Goal: Browse casually: Explore the website without a specific task or goal

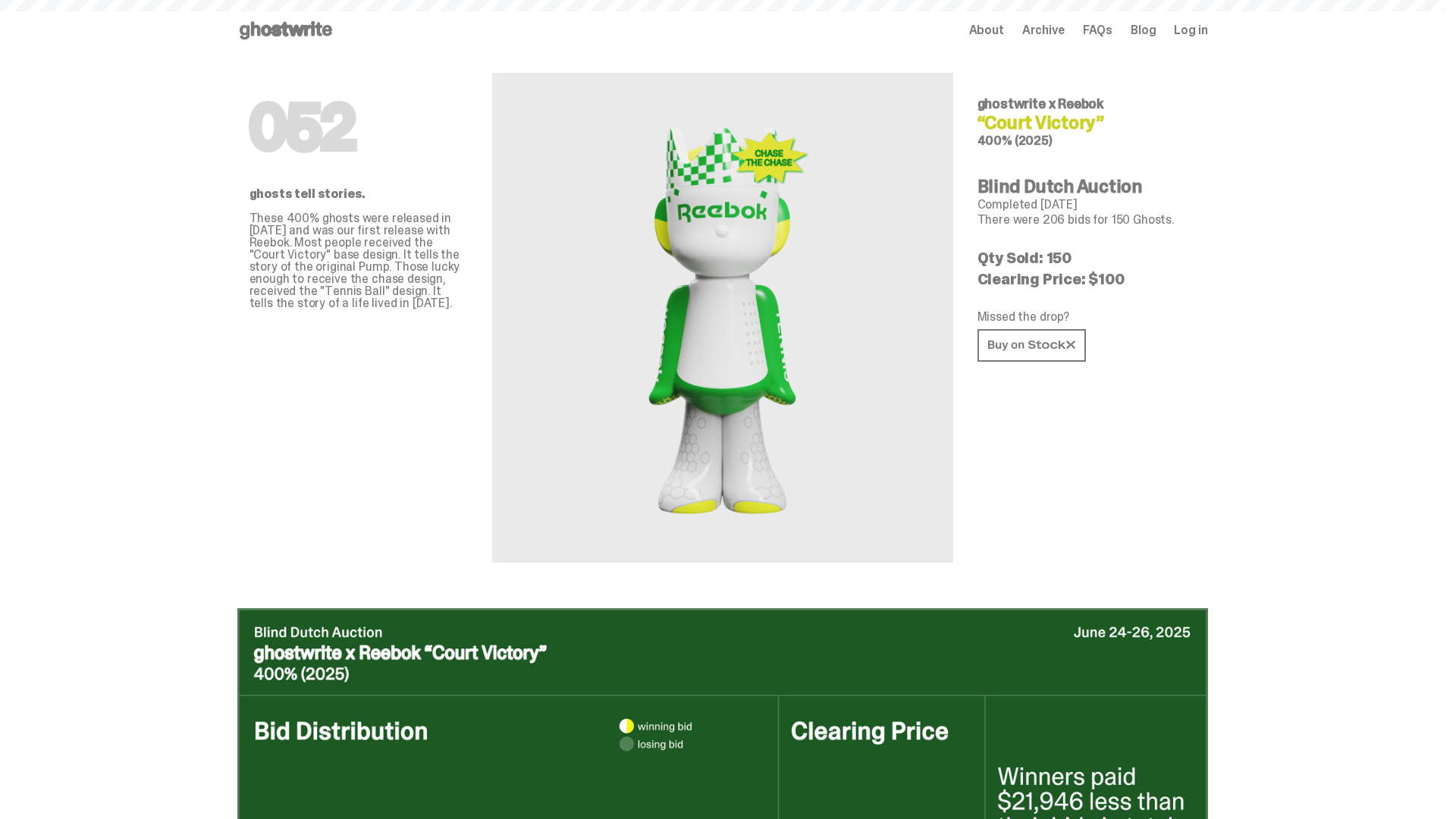
scroll to position [737, 0]
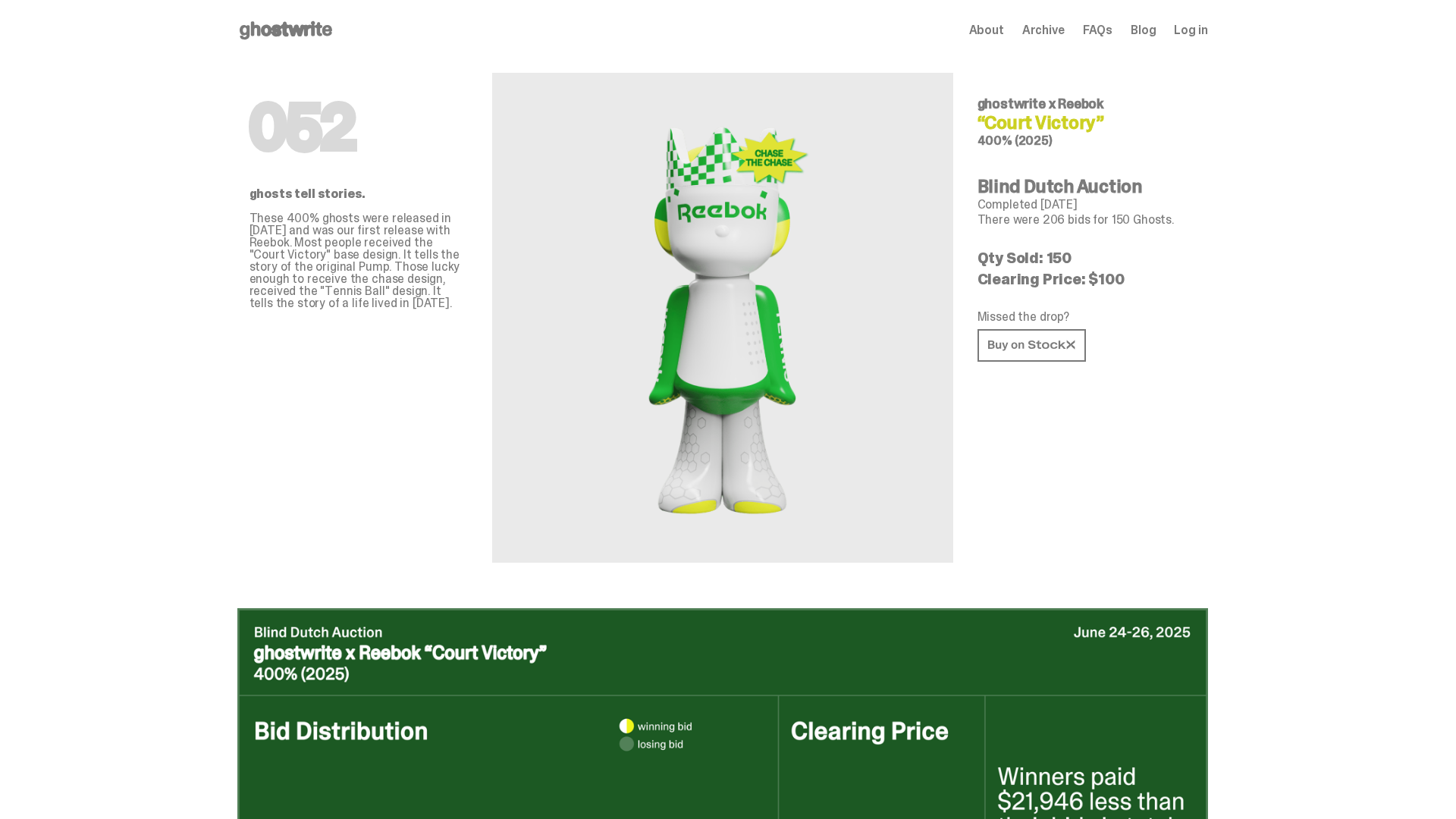
scroll to position [737, 0]
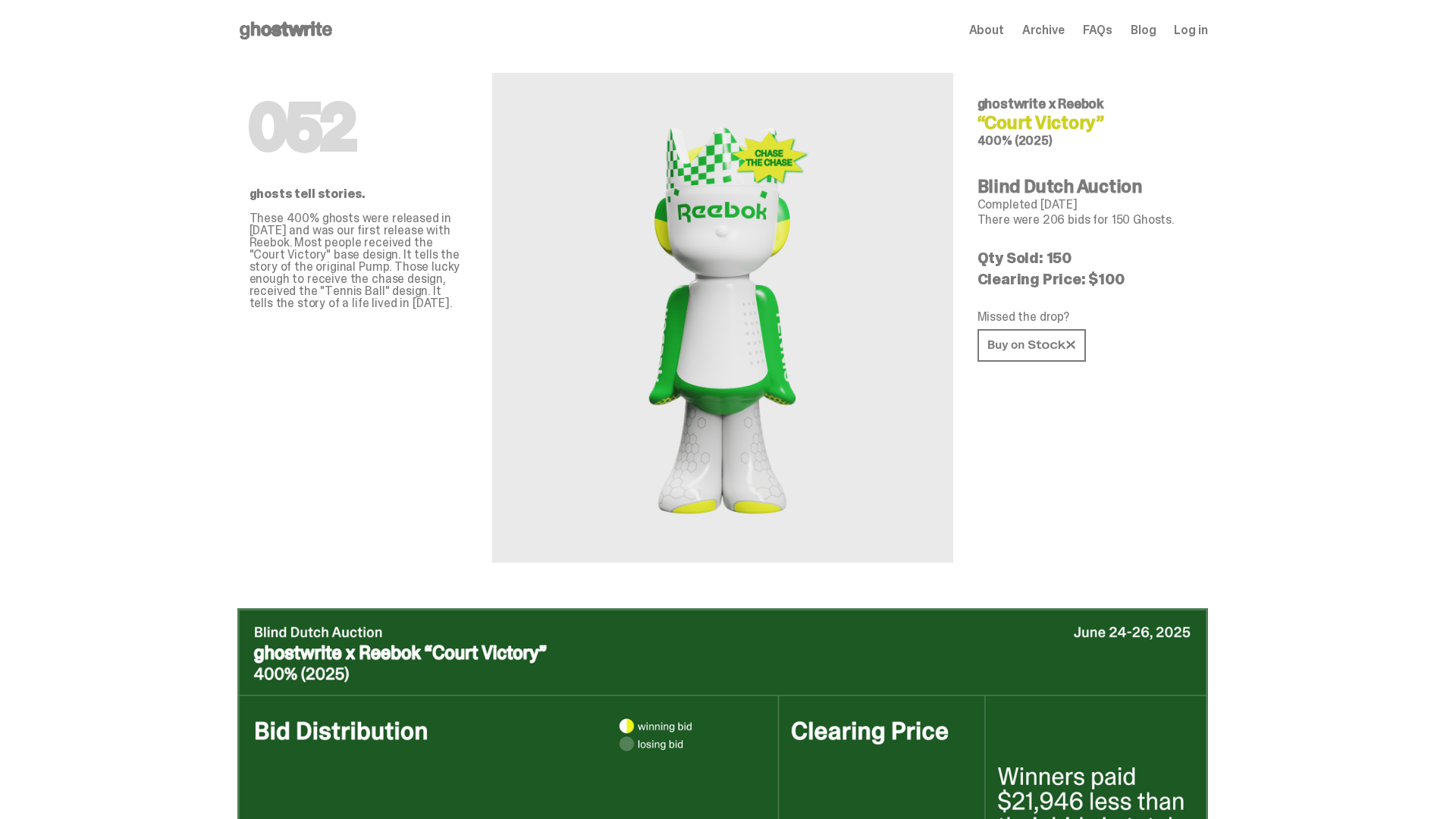
scroll to position [737, 0]
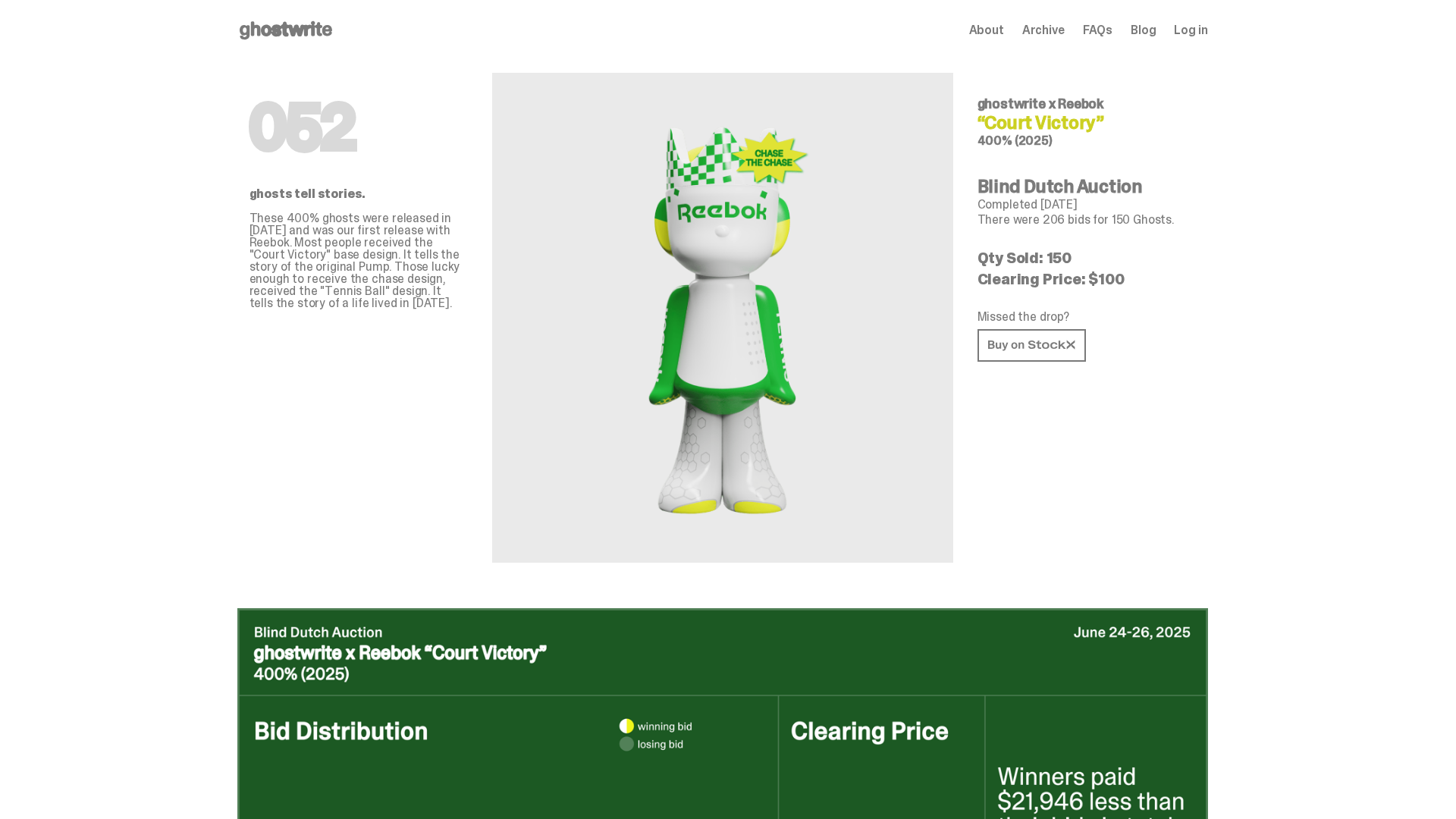
scroll to position [737, 0]
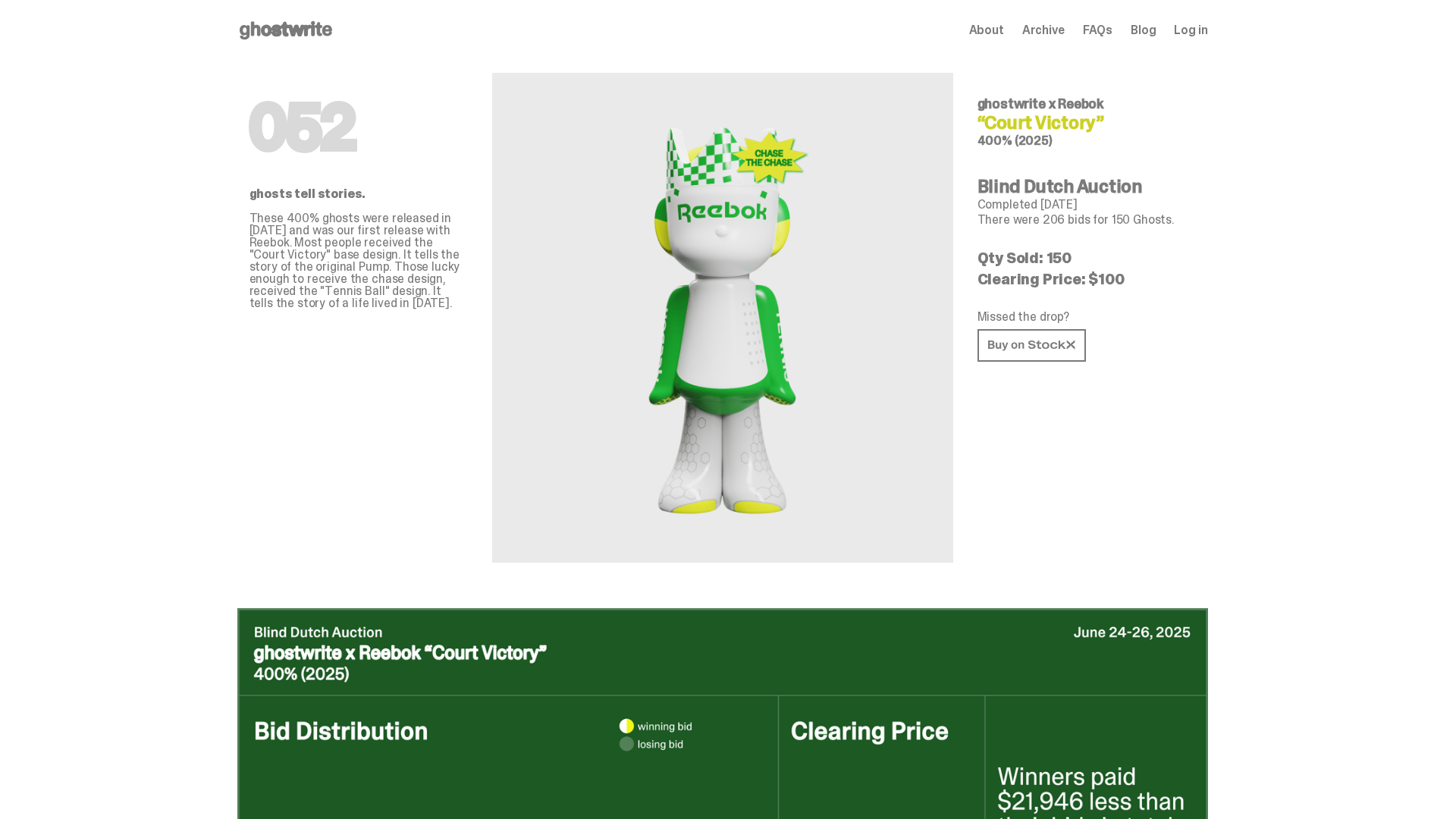
scroll to position [1475, 0]
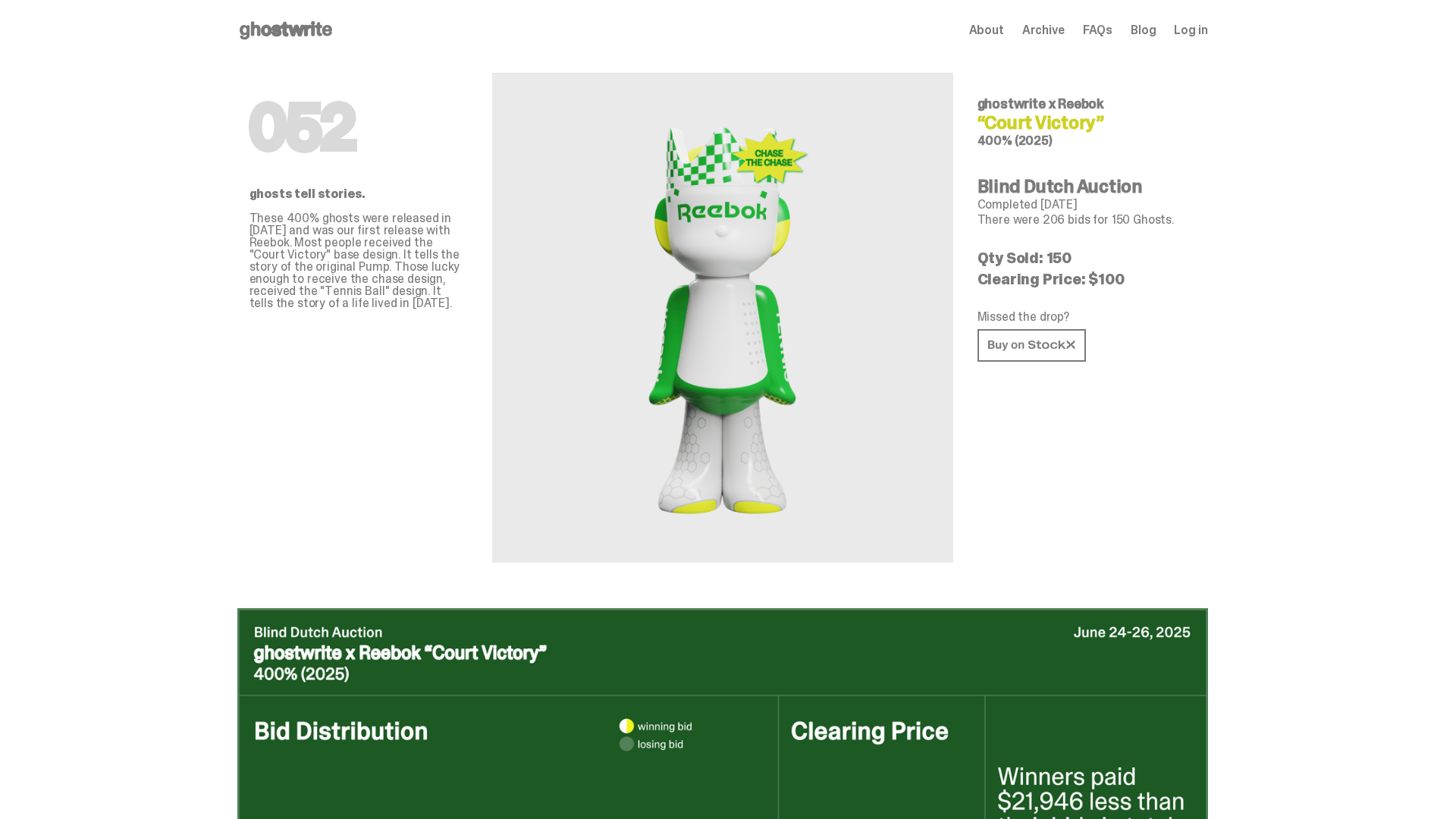
scroll to position [1475, 0]
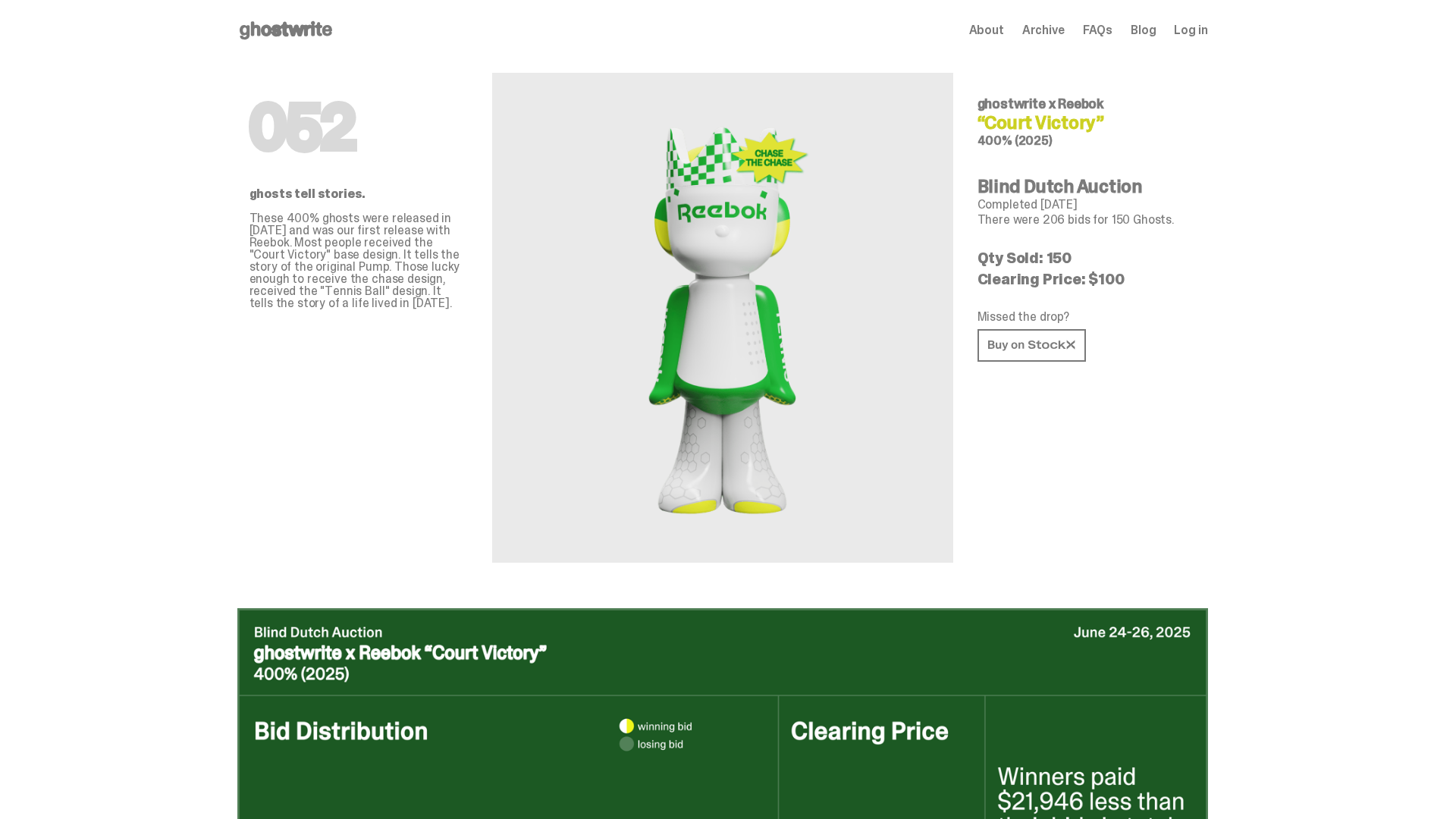
scroll to position [1475, 0]
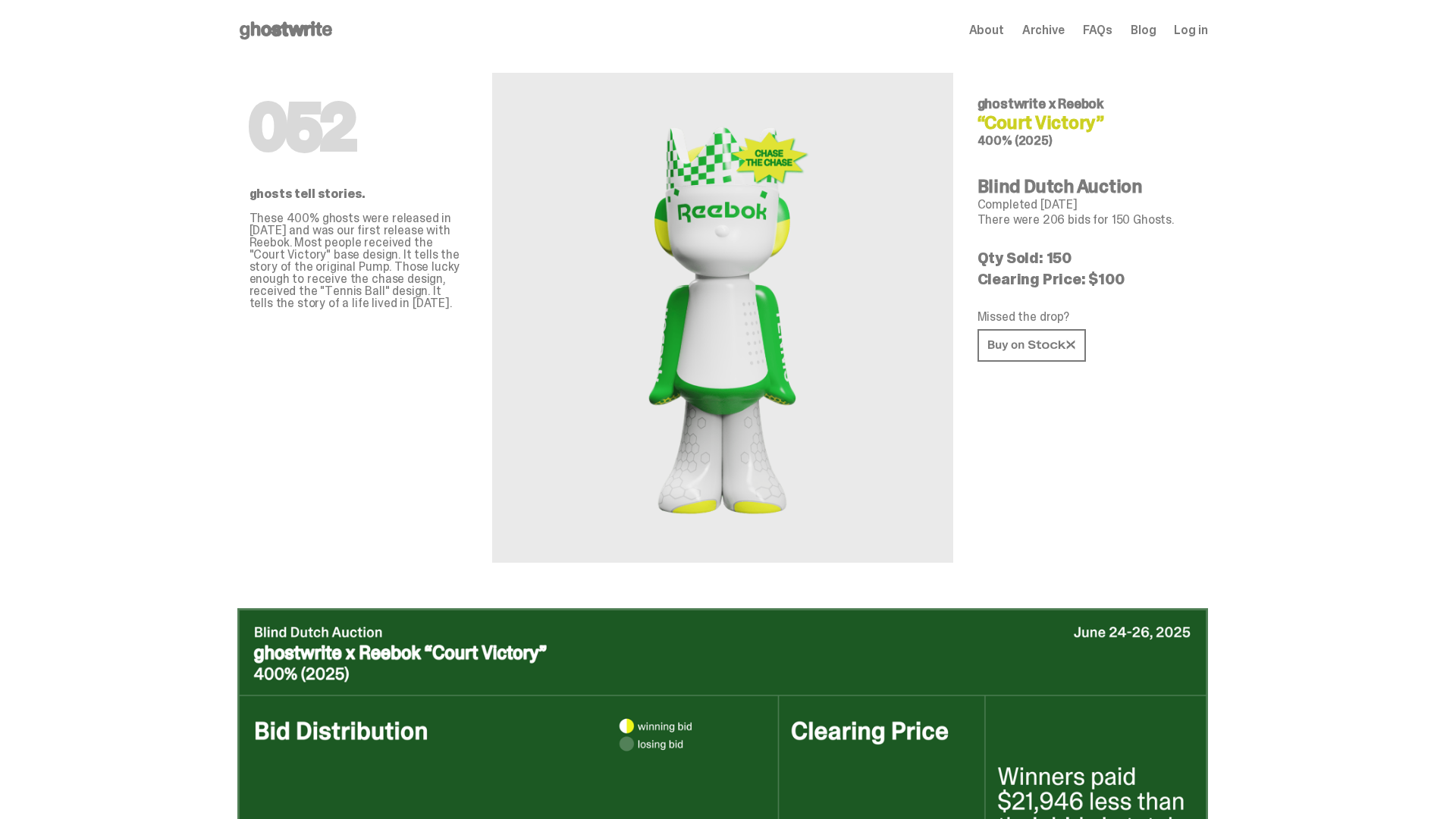
scroll to position [1475, 0]
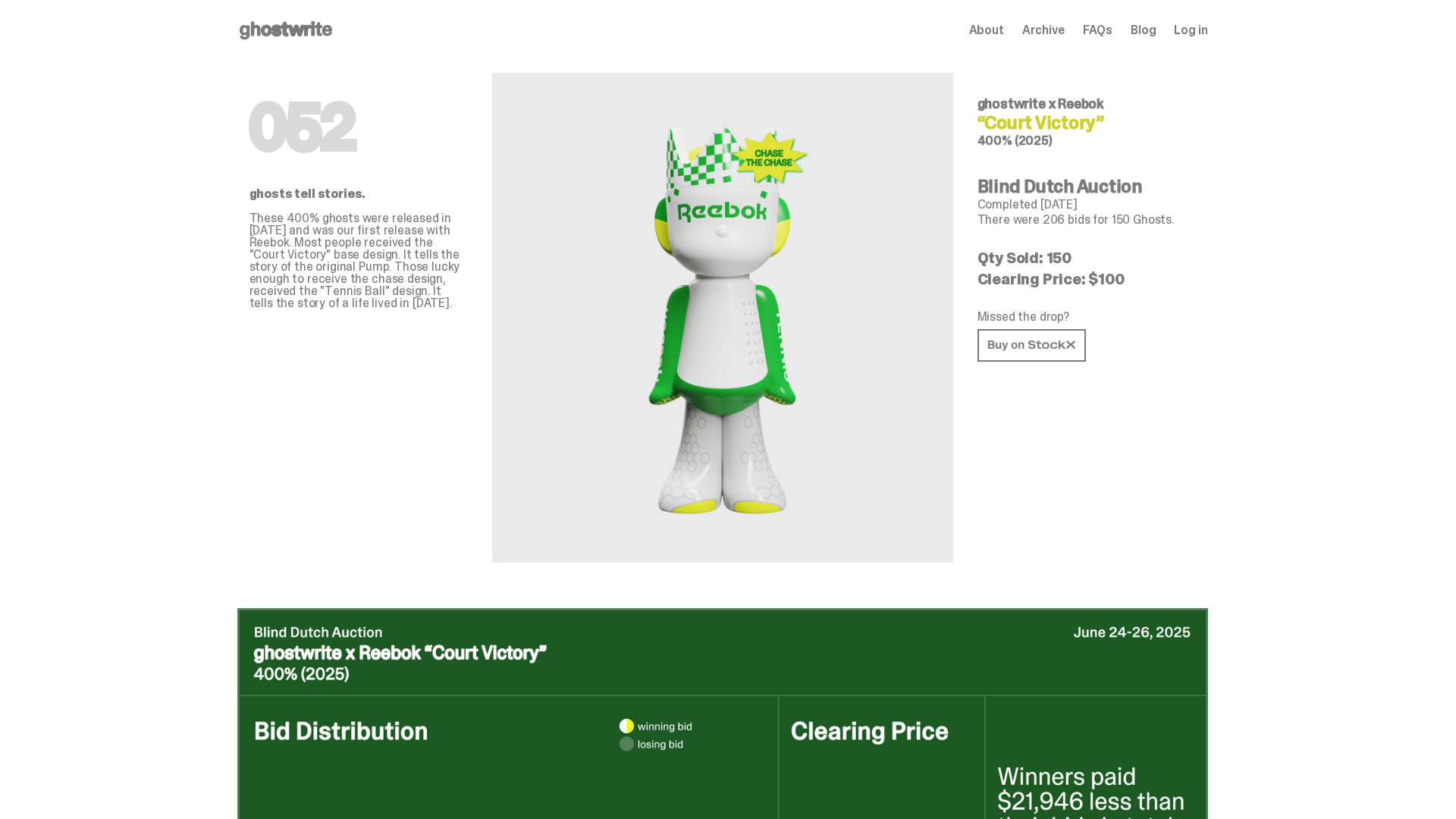
scroll to position [1475, 0]
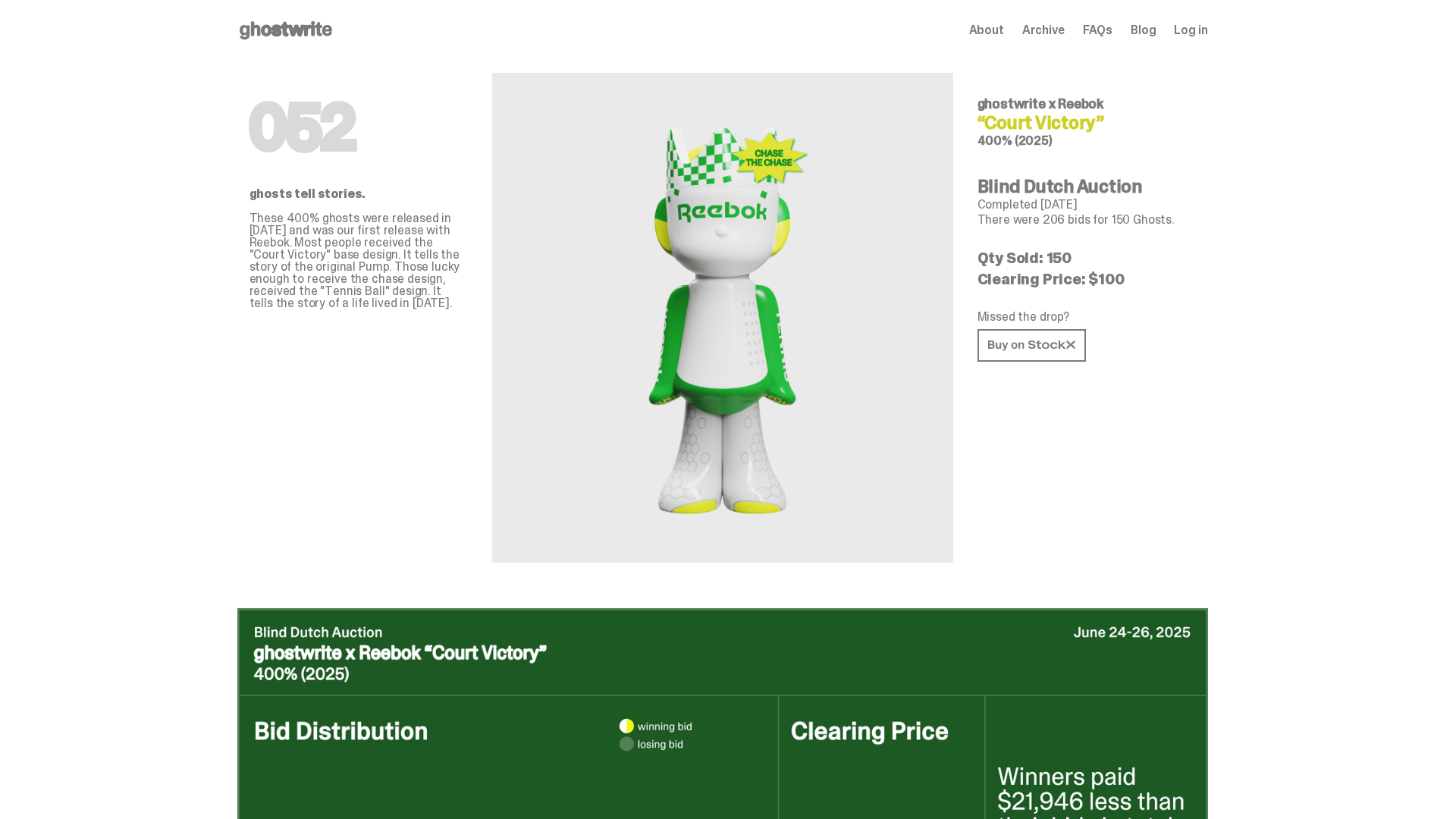
scroll to position [2212, 0]
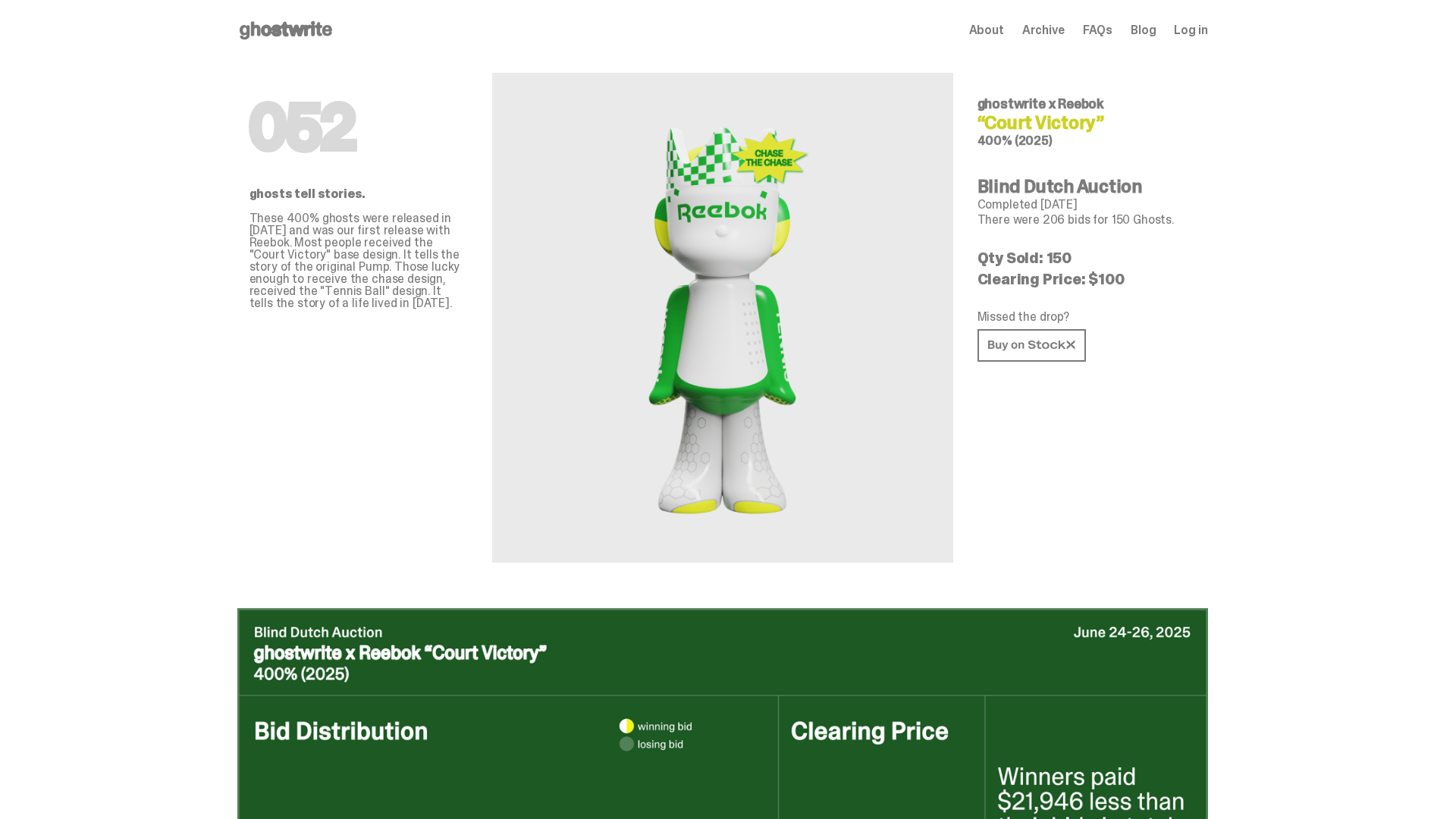
scroll to position [2212, 0]
